Goal: Task Accomplishment & Management: Use online tool/utility

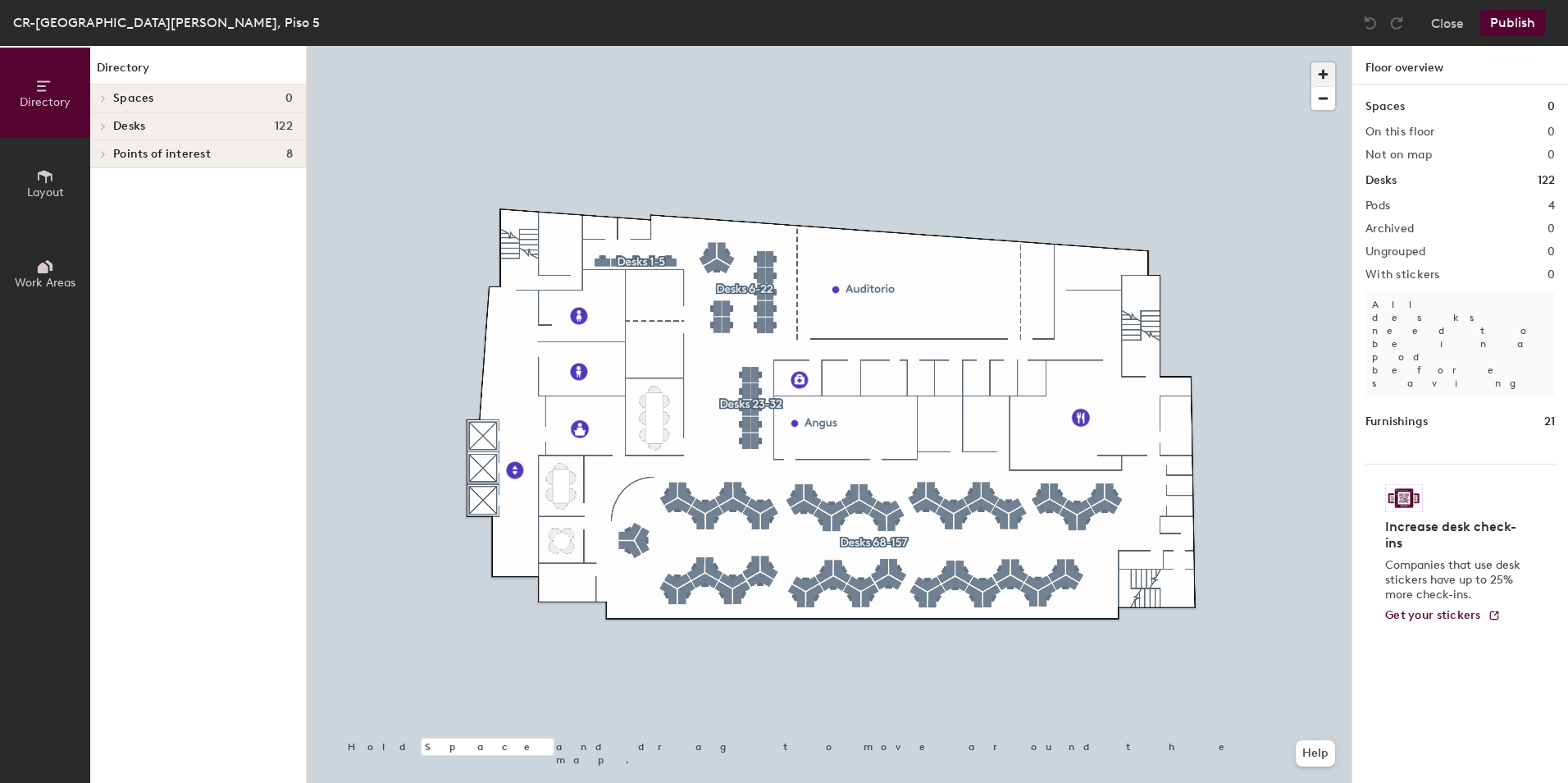
click at [1322, 77] on span "button" at bounding box center [1323, 74] width 23 height 23
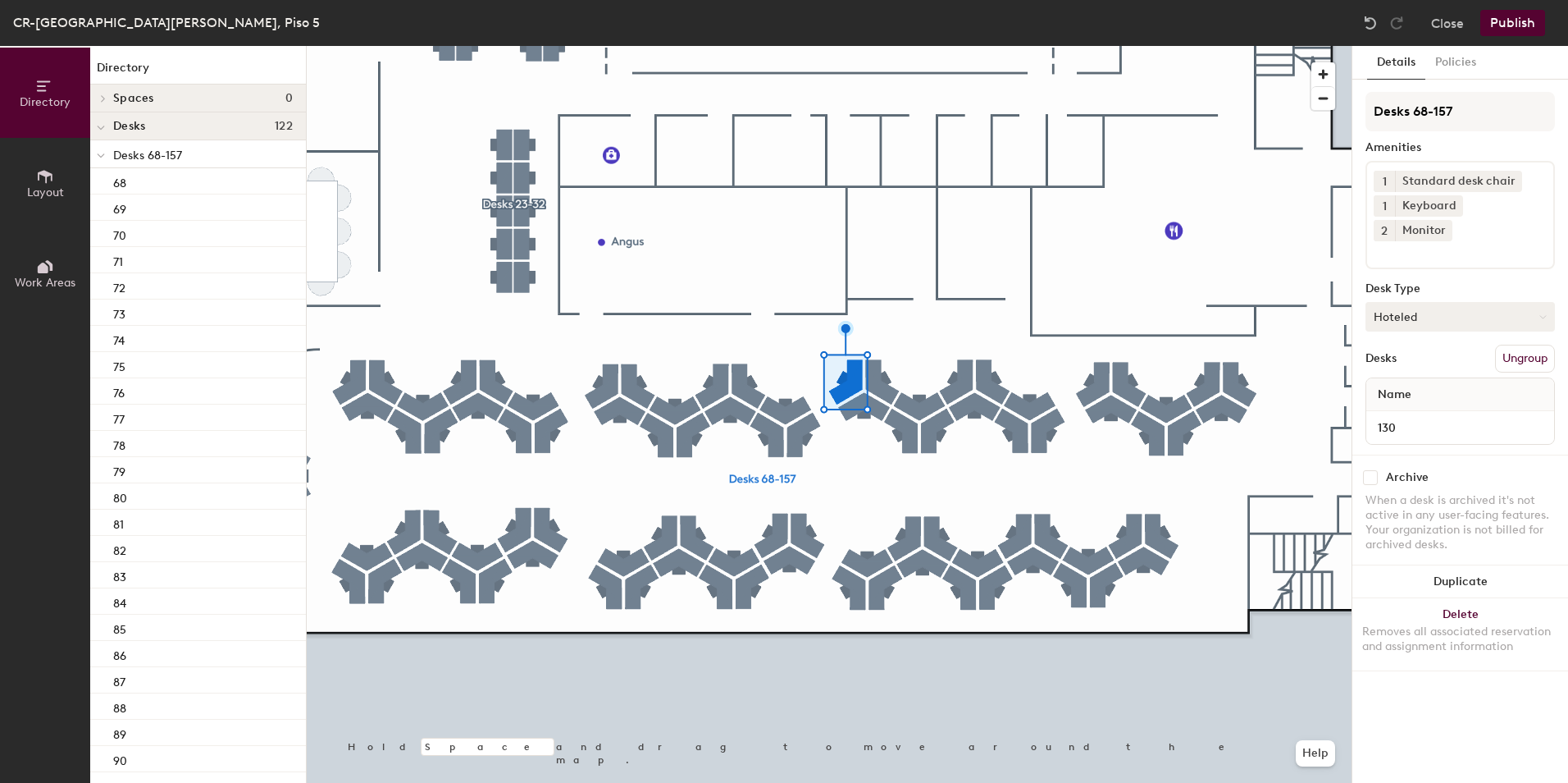
click at [1415, 302] on button "Hoteled" at bounding box center [1460, 317] width 189 height 30
click at [1426, 355] on div "Assigned" at bounding box center [1448, 367] width 164 height 24
click at [1510, 23] on button "Publish" at bounding box center [1513, 23] width 65 height 26
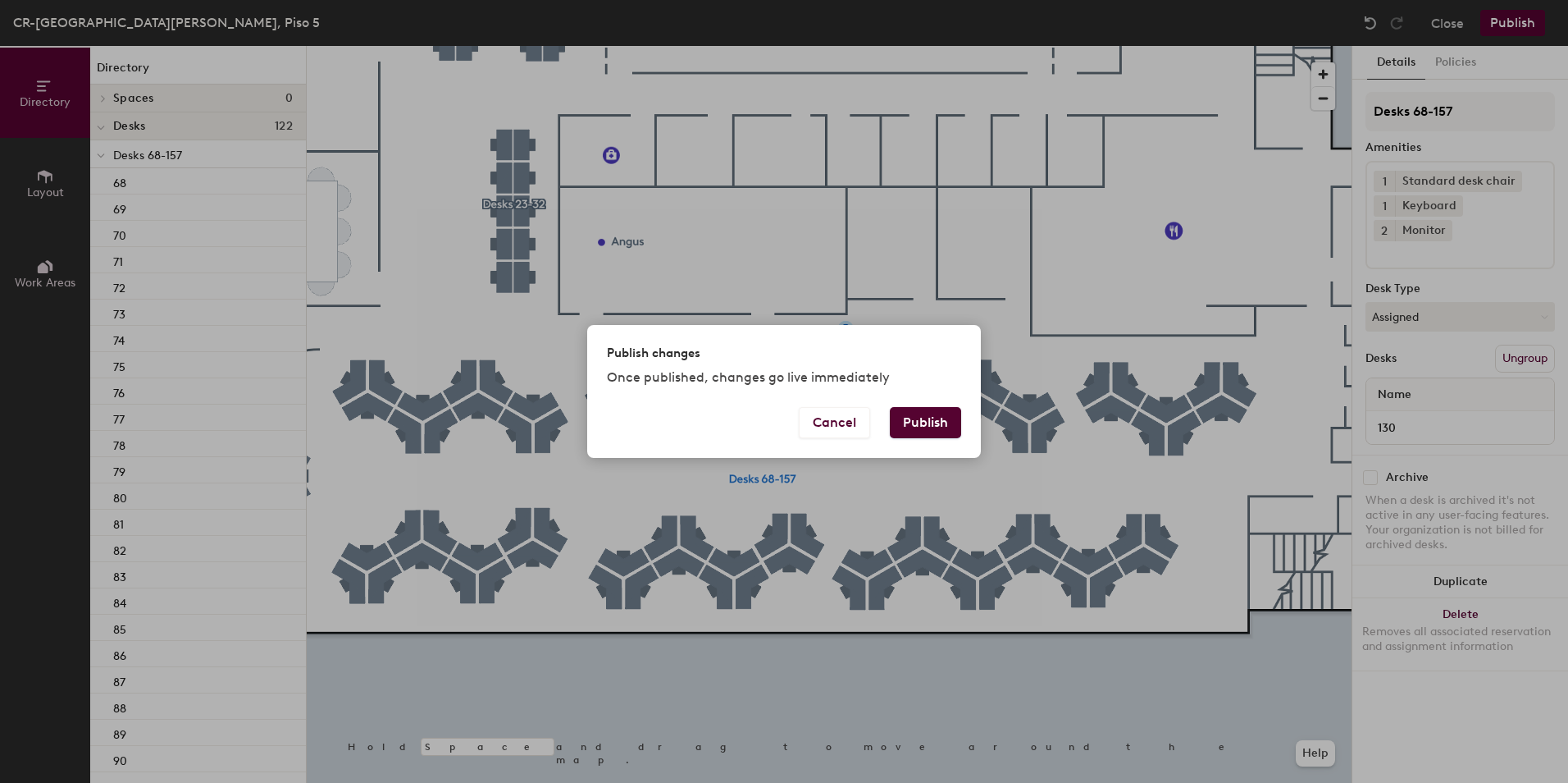
click at [924, 416] on button "Publish" at bounding box center [925, 422] width 71 height 32
